Goal: Information Seeking & Learning: Learn about a topic

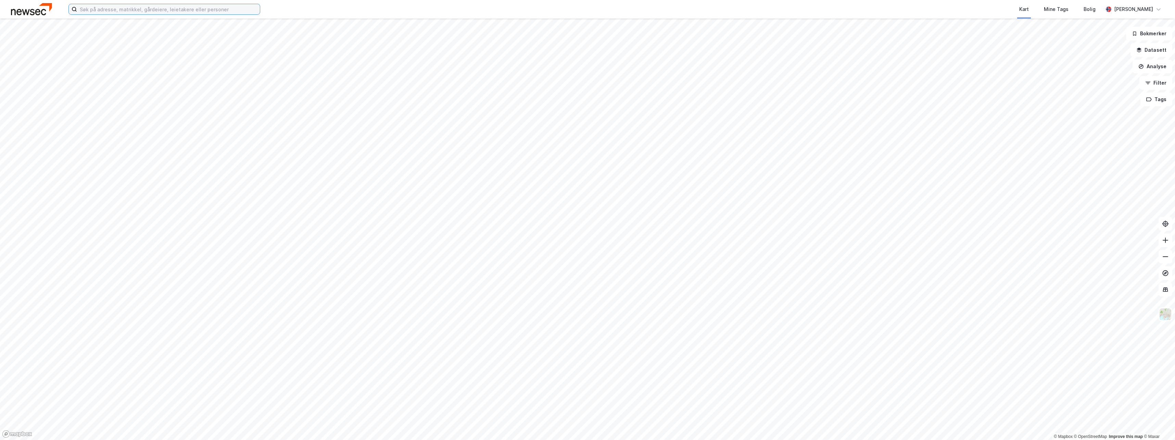
click at [134, 10] on input at bounding box center [168, 9] width 183 height 10
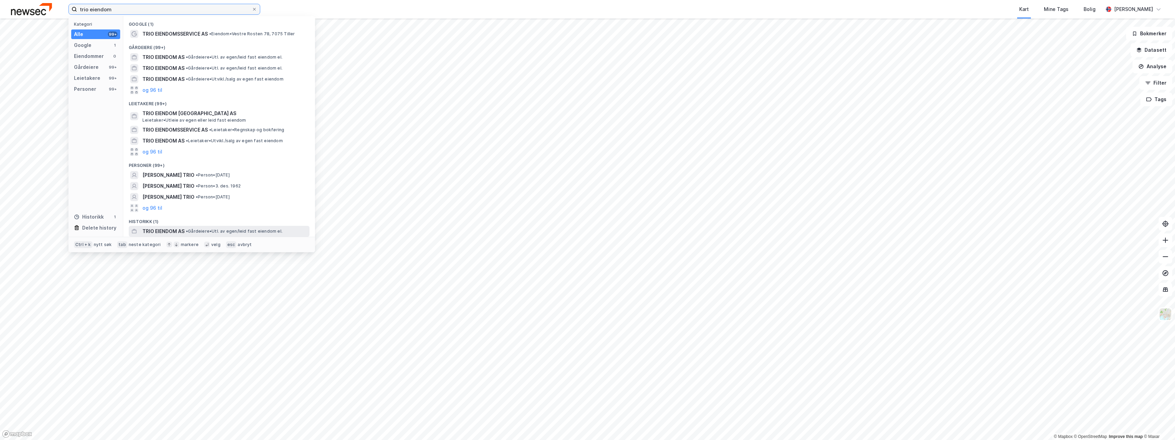
type input "trio eiendom"
click at [168, 229] on span "TRIO EIENDOM AS" at bounding box center [163, 231] width 42 height 8
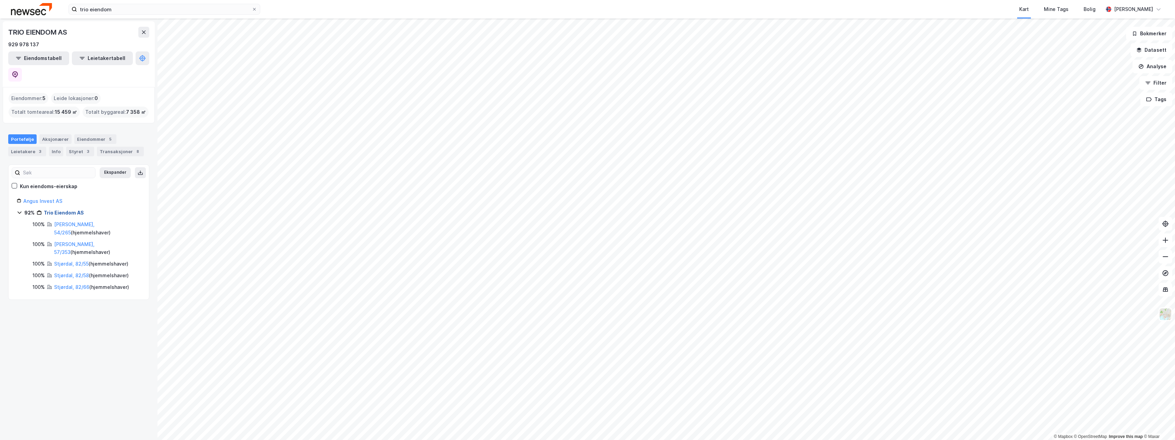
click at [55, 210] on link "Trio Eiendom AS" at bounding box center [64, 213] width 40 height 6
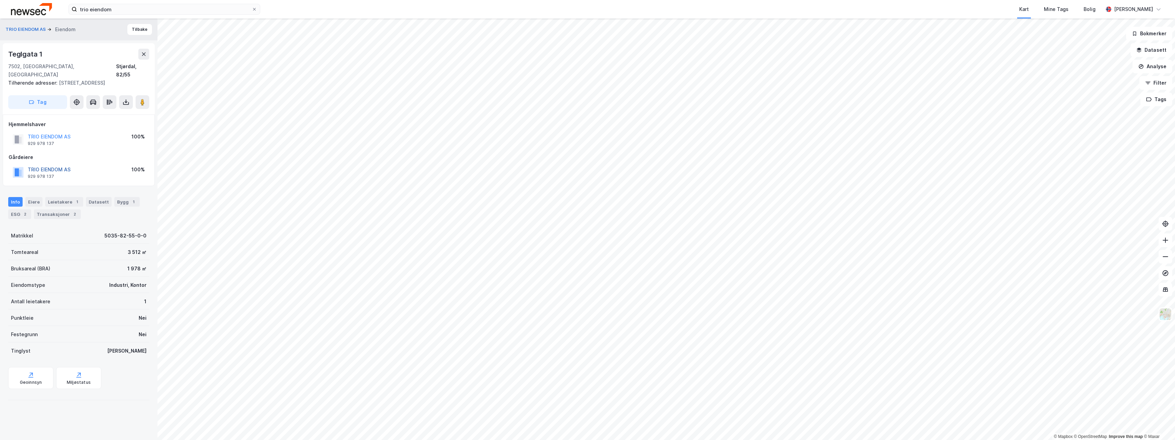
click at [0, 0] on button "TRIO EIENDOM AS" at bounding box center [0, 0] width 0 height 0
